Goal: Task Accomplishment & Management: Manage account settings

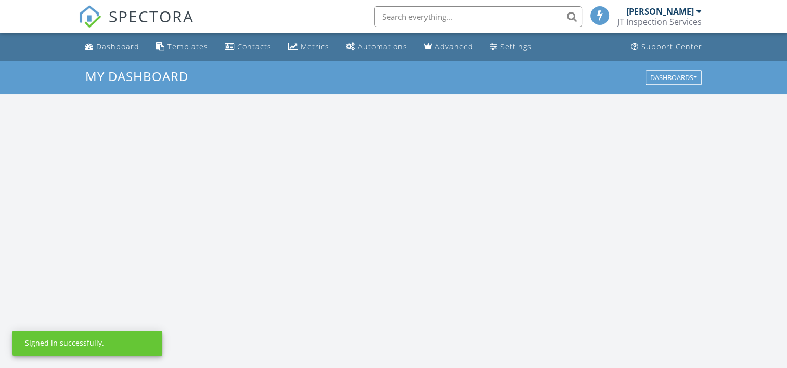
scroll to position [962, 803]
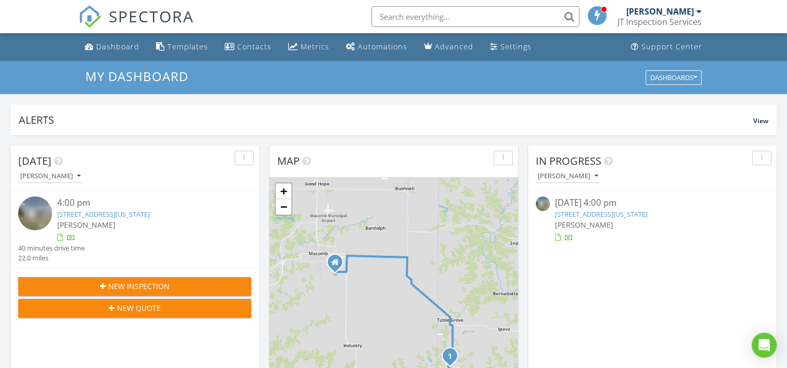
click at [578, 214] on link "204 E 3rd St, Vermont, IL 61484" at bounding box center [601, 214] width 93 height 9
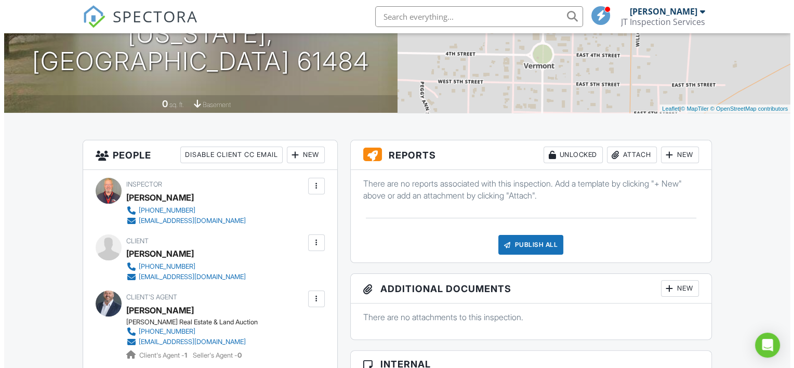
scroll to position [156, 0]
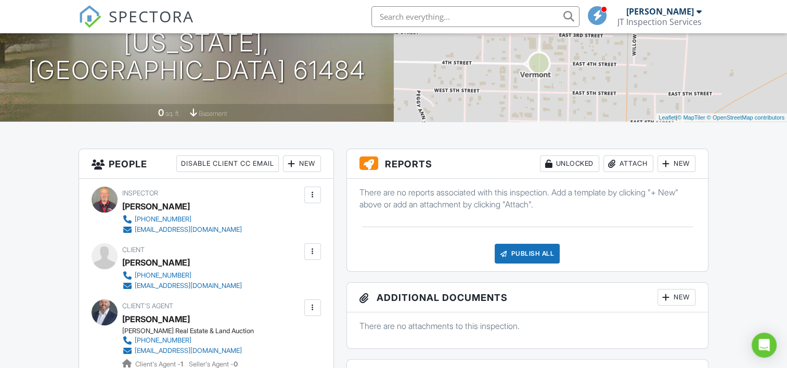
click at [623, 164] on div "Attach" at bounding box center [628, 163] width 50 height 17
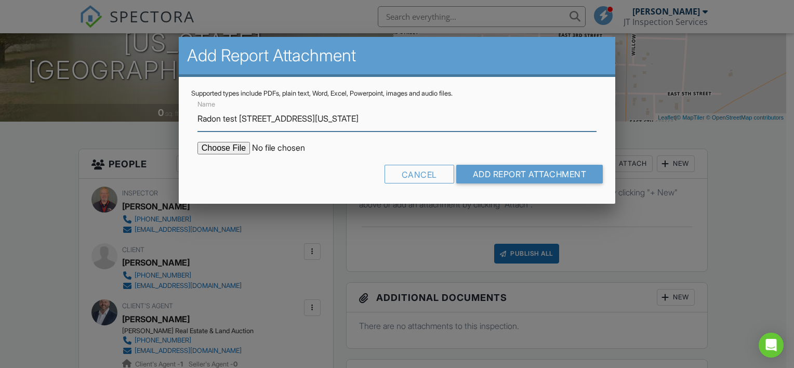
type input "Radon test 204 East 3rd street, Vermont"
click at [228, 146] on input "file" at bounding box center [286, 148] width 177 height 12
type input "C:\fakepath\082525-1_Letter.pdf"
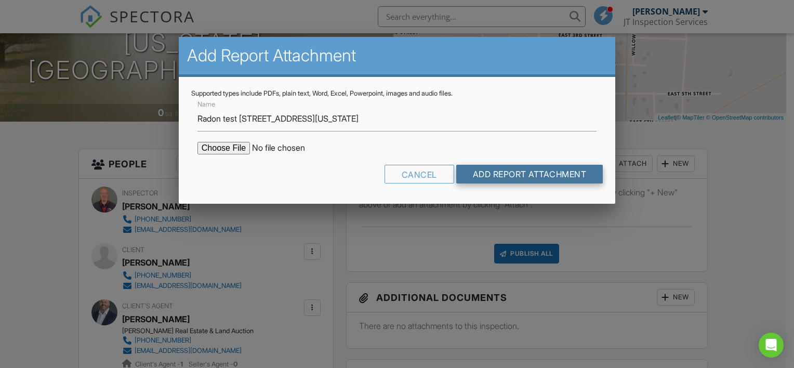
click at [502, 175] on input "Add Report Attachment" at bounding box center [529, 174] width 147 height 19
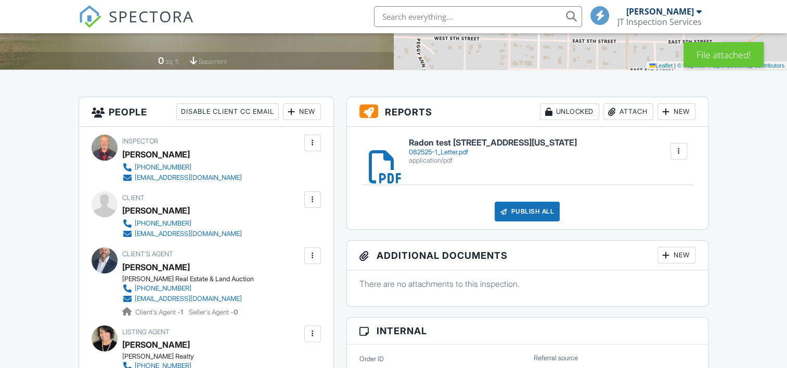
click at [379, 156] on div at bounding box center [373, 151] width 10 height 10
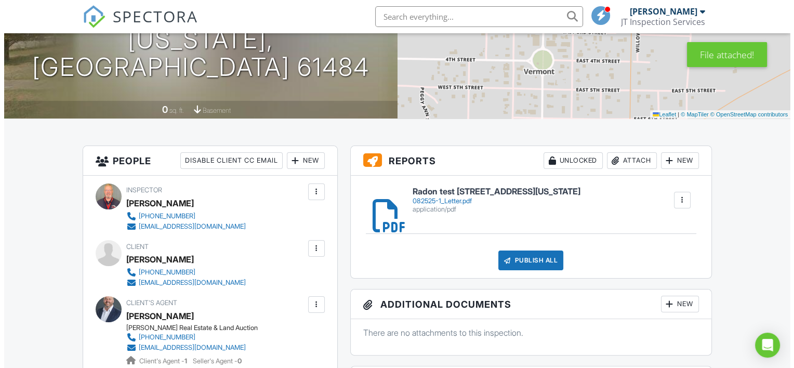
scroll to position [208, 0]
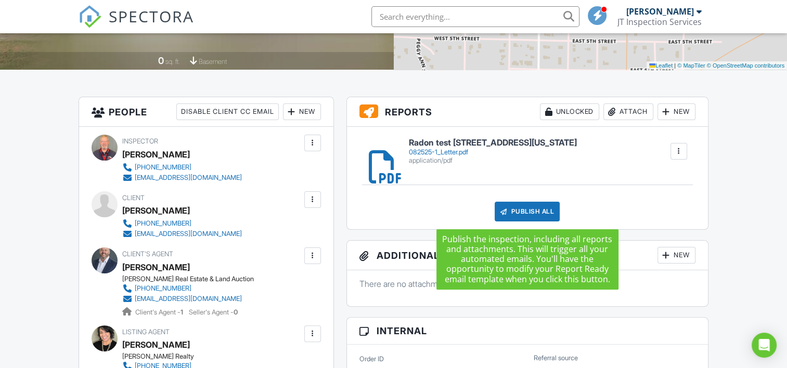
click at [520, 211] on div "Publish All" at bounding box center [526, 212] width 65 height 20
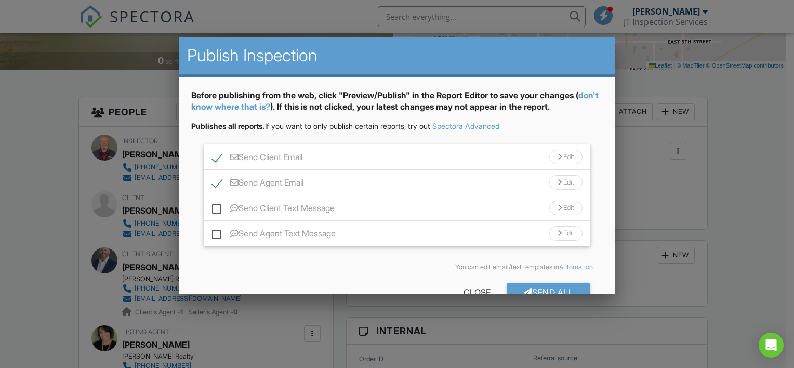
scroll to position [25, 0]
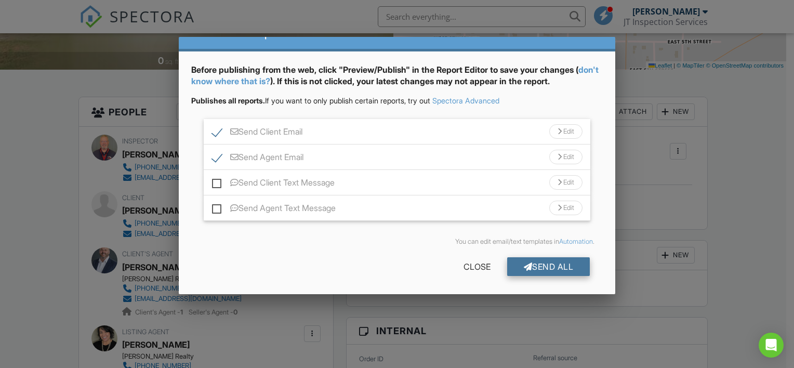
click at [539, 266] on div "Send All" at bounding box center [548, 266] width 83 height 19
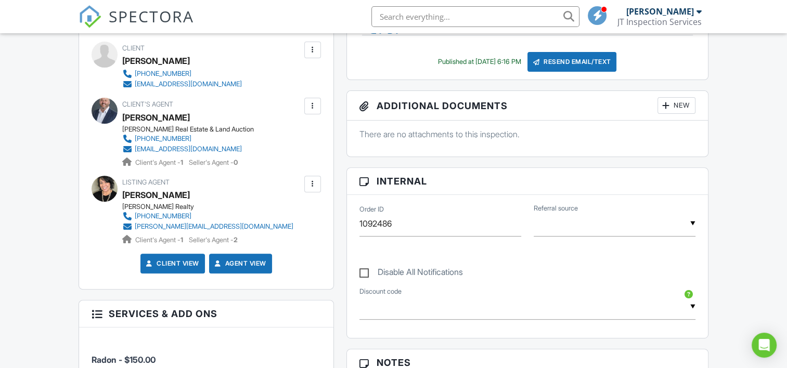
scroll to position [468, 0]
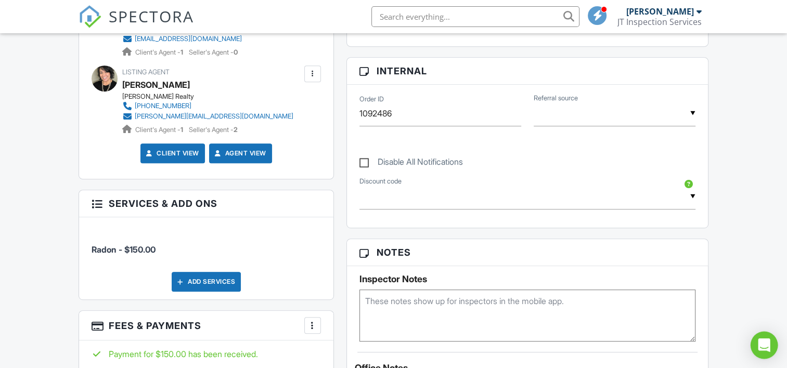
click at [761, 341] on icon "Open Intercom Messenger" at bounding box center [764, 345] width 12 height 14
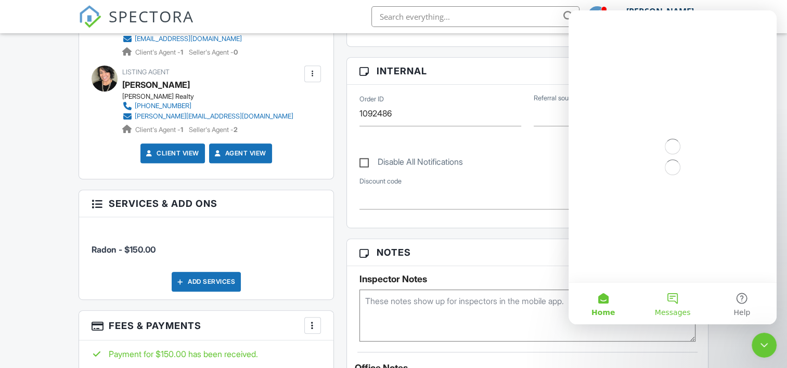
scroll to position [0, 0]
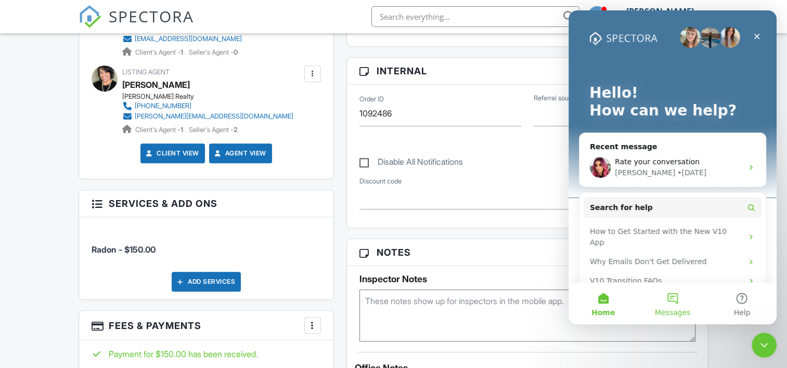
click at [674, 303] on button "Messages" at bounding box center [671, 304] width 69 height 42
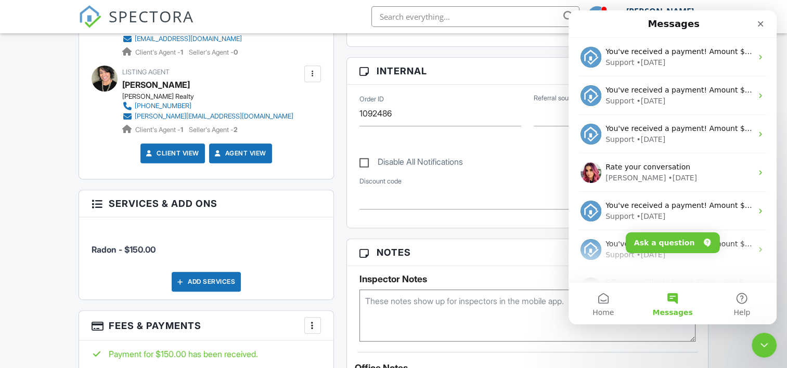
click at [334, 218] on div "People Disable Client CC Email New Client Add Another Person Inspector Joe West…" at bounding box center [205, 198] width 267 height 722
click at [24, 69] on div "Dashboard Templates Contacts Metrics Automations Advanced Settings Support Cent…" at bounding box center [393, 351] width 787 height 1573
click at [761, 27] on icon "Close" at bounding box center [760, 24] width 8 height 8
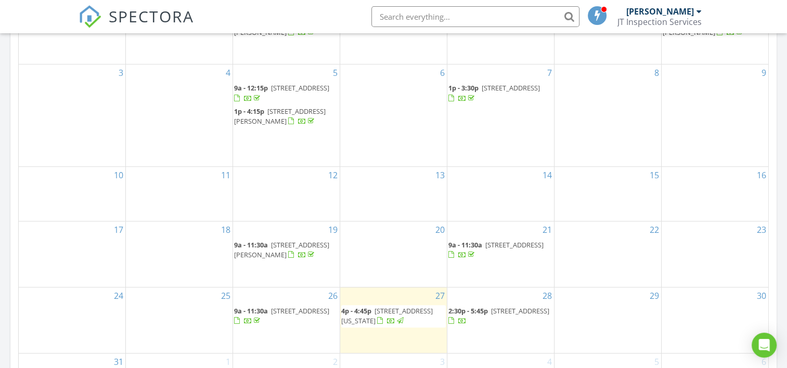
scroll to position [572, 0]
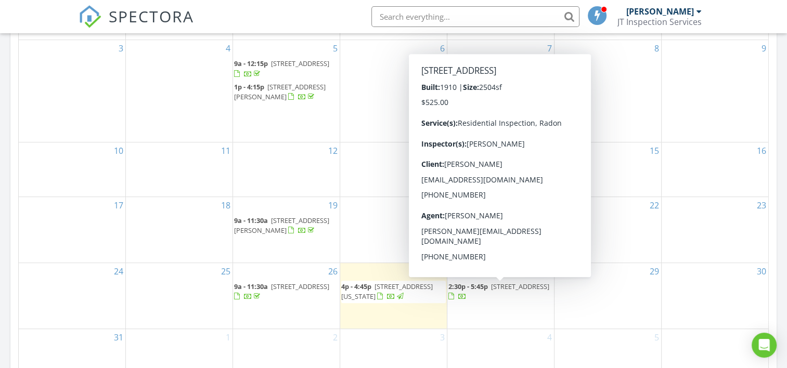
click at [491, 291] on span "[STREET_ADDRESS]" at bounding box center [520, 286] width 58 height 9
